Goal: Complete application form

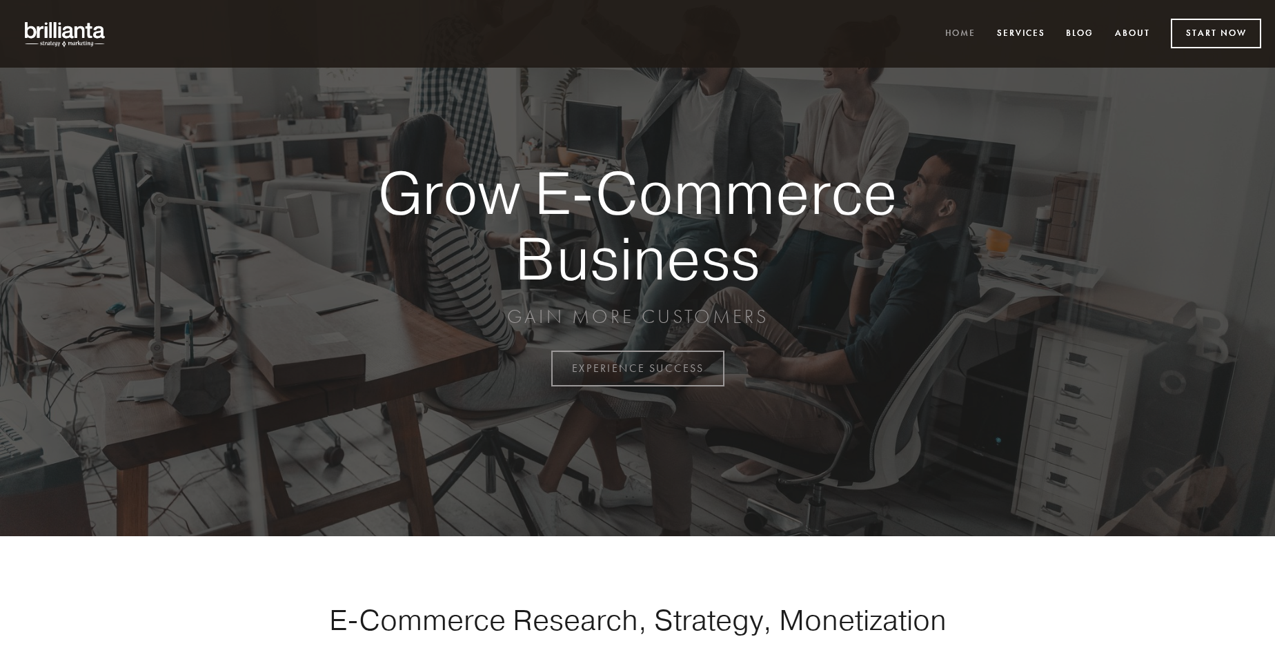
scroll to position [3616, 0]
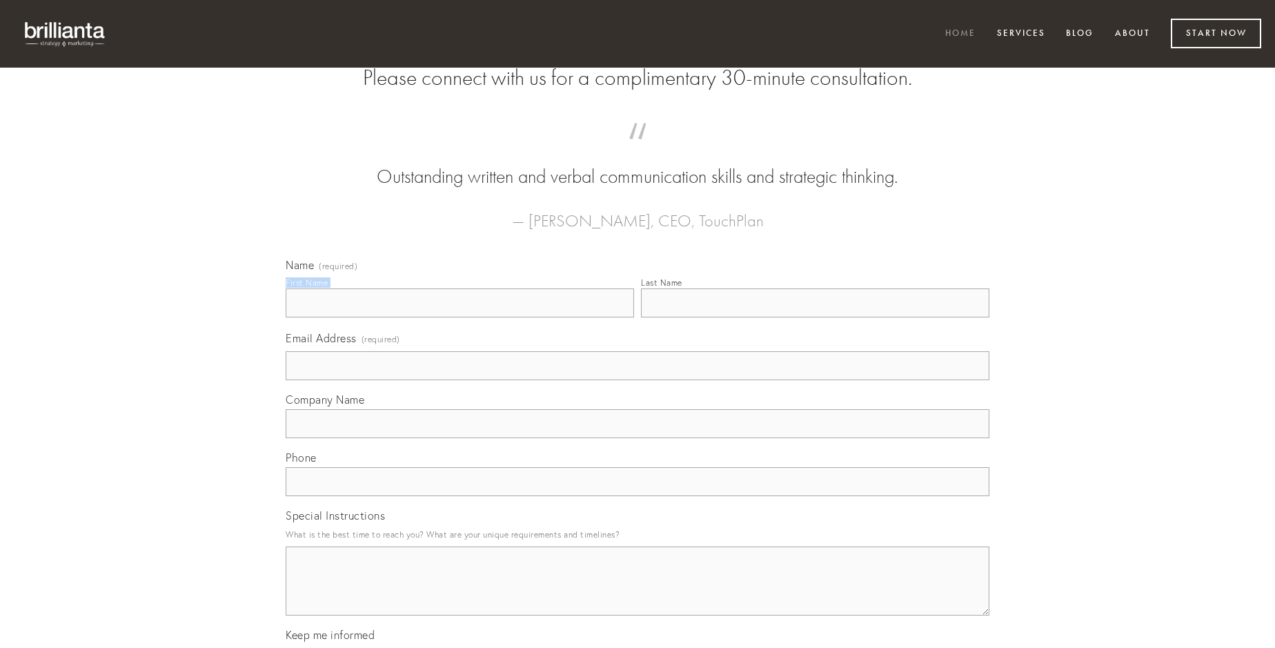
type input "[PERSON_NAME]"
click at [815, 317] on input "Last Name" at bounding box center [815, 302] width 348 height 29
type input "[PERSON_NAME]"
click at [637, 380] on input "Email Address (required)" at bounding box center [638, 365] width 704 height 29
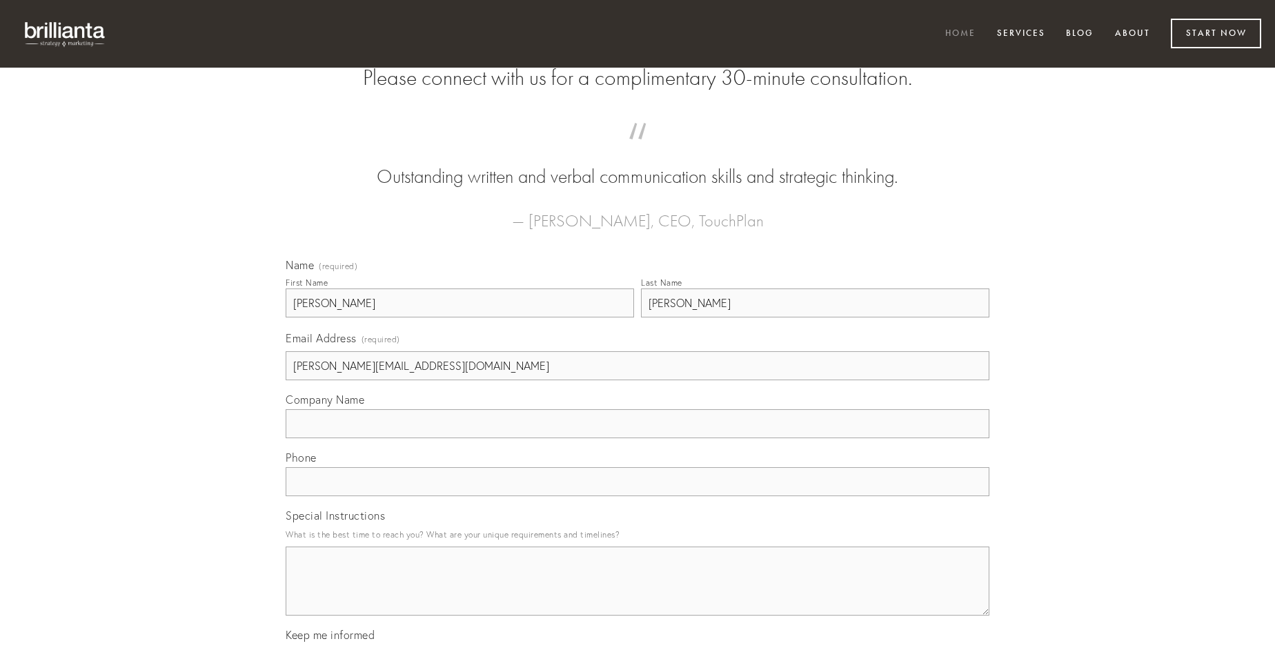
type input "[PERSON_NAME][EMAIL_ADDRESS][DOMAIN_NAME]"
click at [637, 438] on input "Company Name" at bounding box center [638, 423] width 704 height 29
type input "uter"
click at [637, 496] on input "text" at bounding box center [638, 481] width 704 height 29
click at [637, 593] on textarea "Special Instructions" at bounding box center [638, 580] width 704 height 69
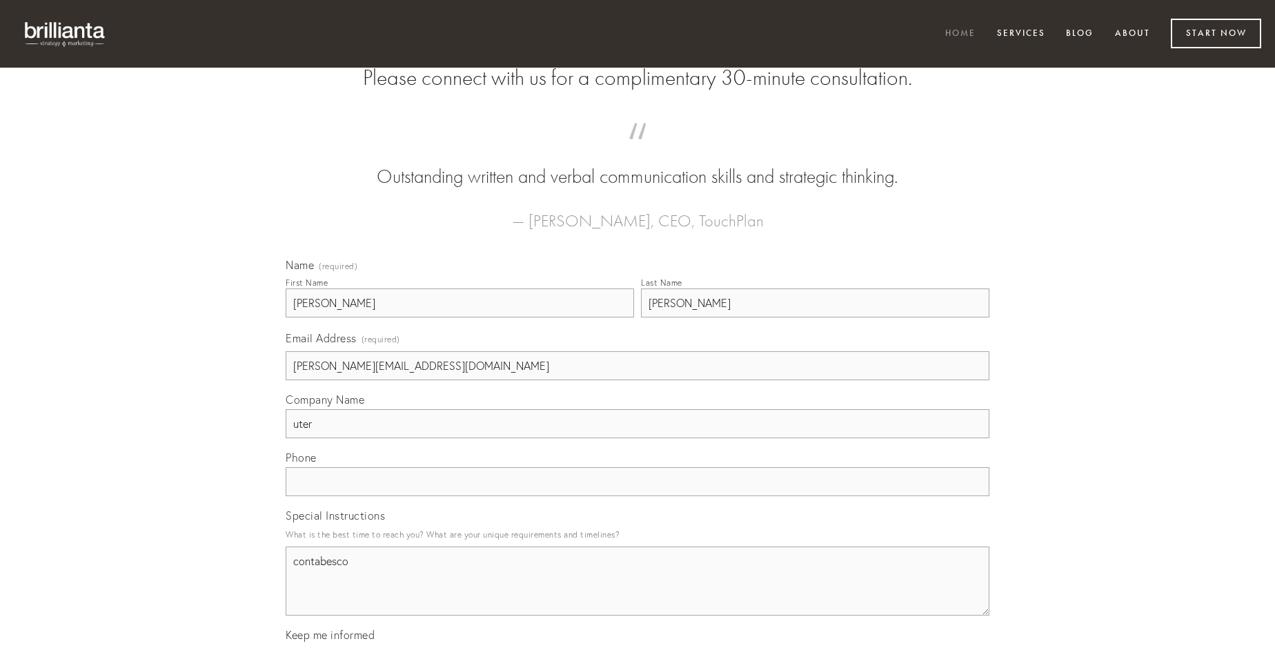
type textarea "contabesco"
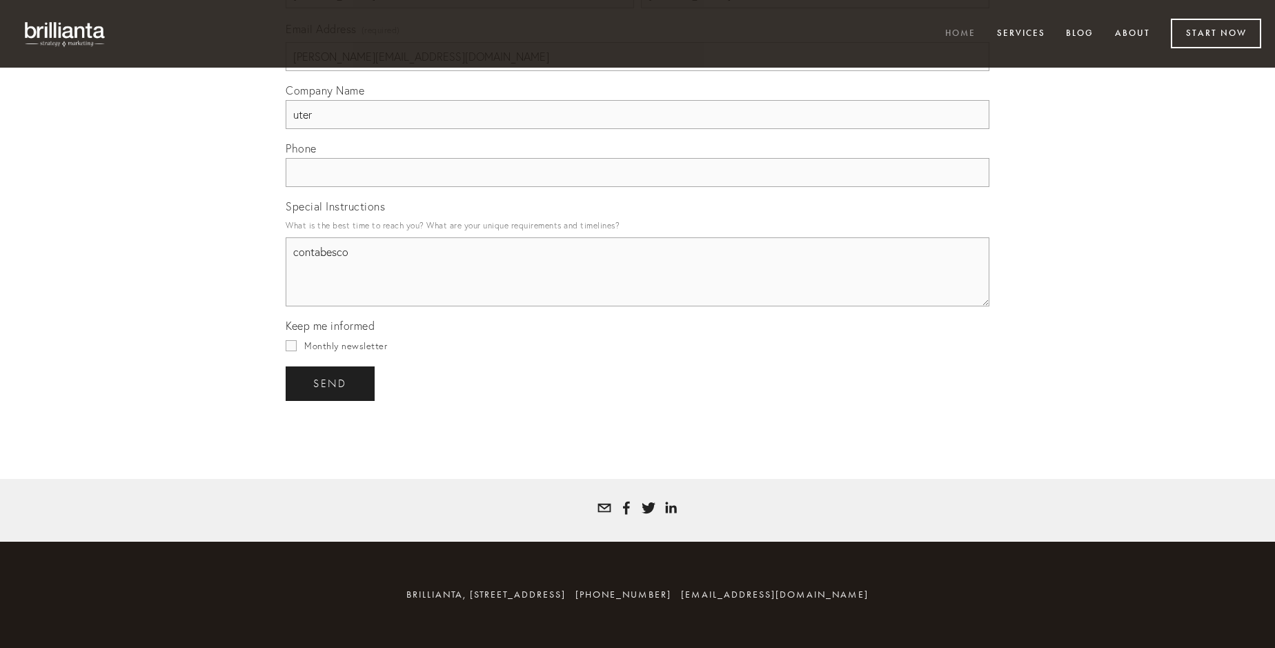
click at [331, 383] on span "send" at bounding box center [330, 383] width 34 height 12
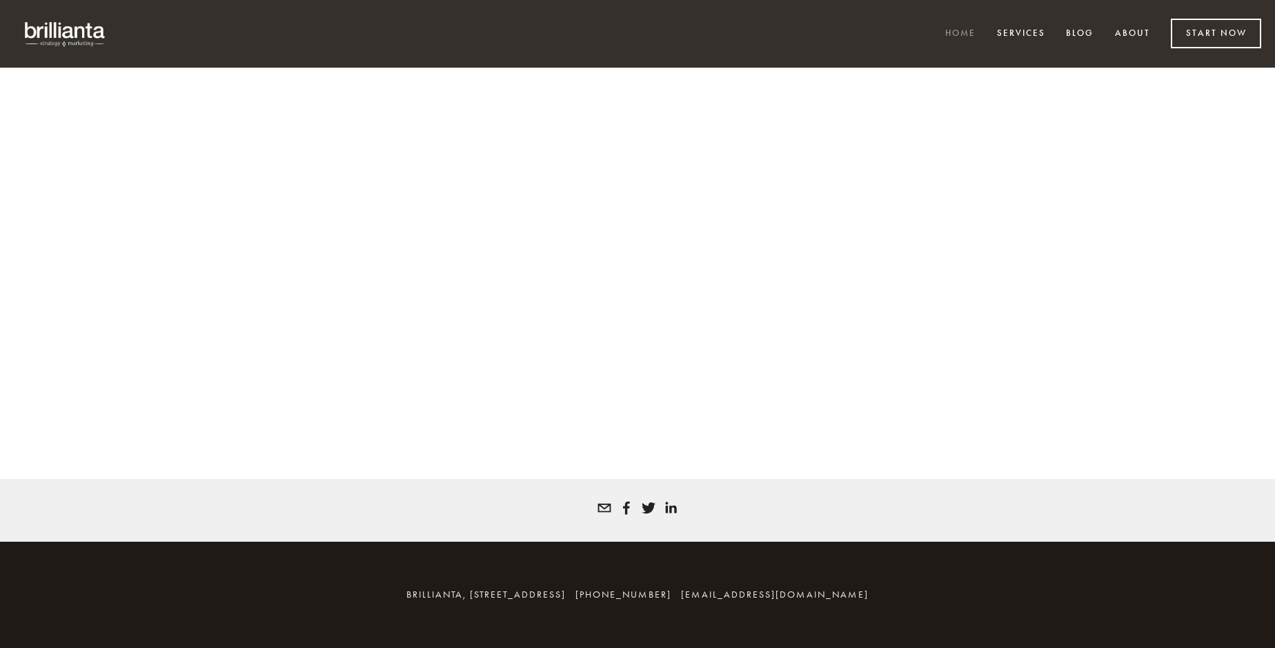
scroll to position [3598, 0]
